Goal: Navigation & Orientation: Find specific page/section

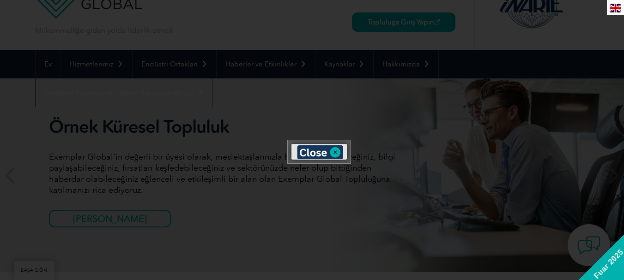
scroll to position [92, 0]
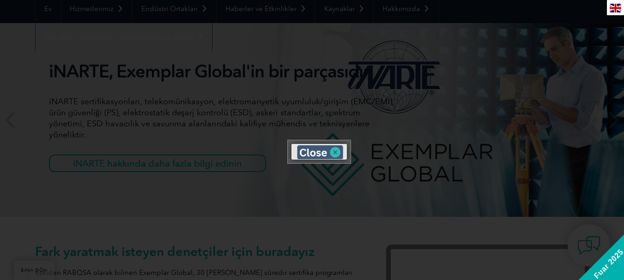
click at [337, 150] on img at bounding box center [320, 152] width 46 height 14
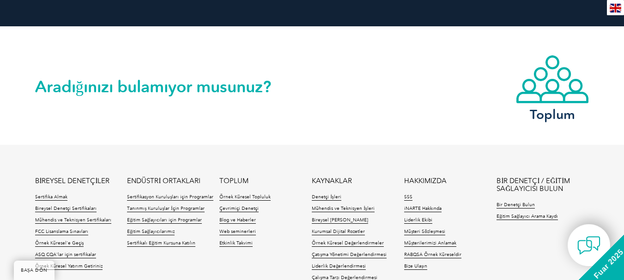
scroll to position [2238, 0]
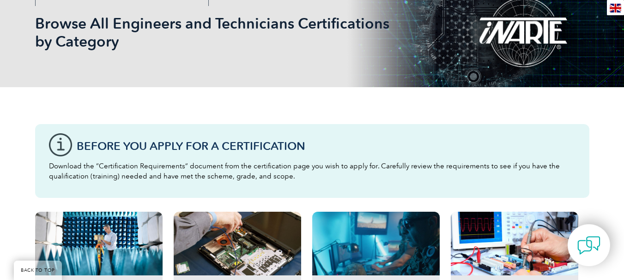
scroll to position [138, 0]
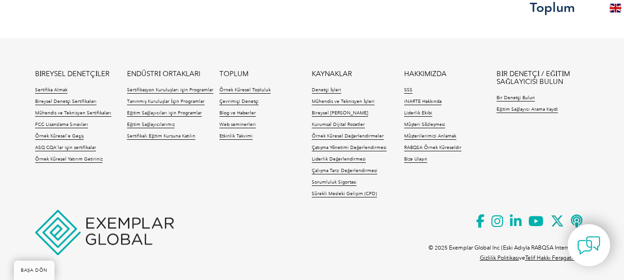
scroll to position [1047, 0]
